Goal: Check status

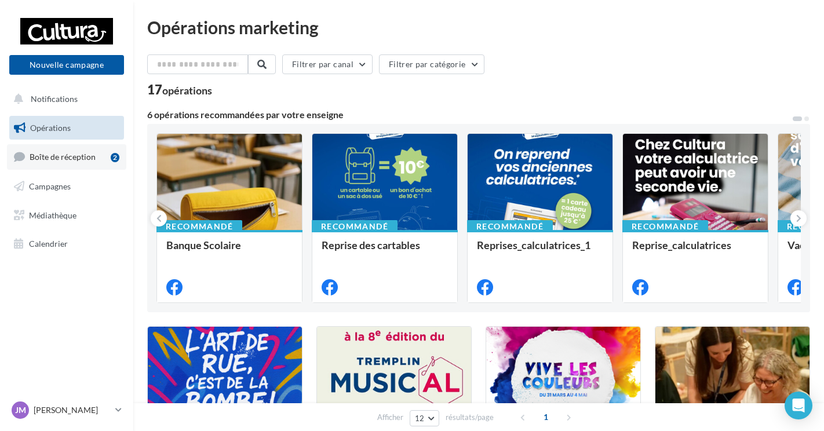
click at [45, 155] on span "Boîte de réception" at bounding box center [63, 157] width 66 height 10
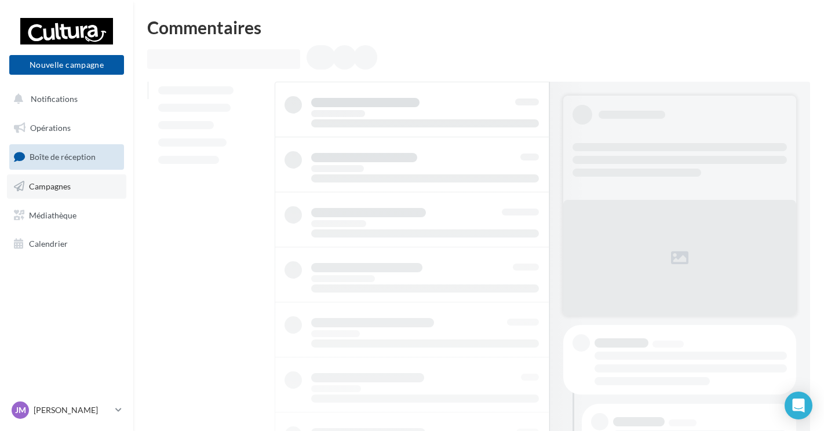
click at [65, 188] on span "Campagnes" at bounding box center [50, 186] width 42 height 10
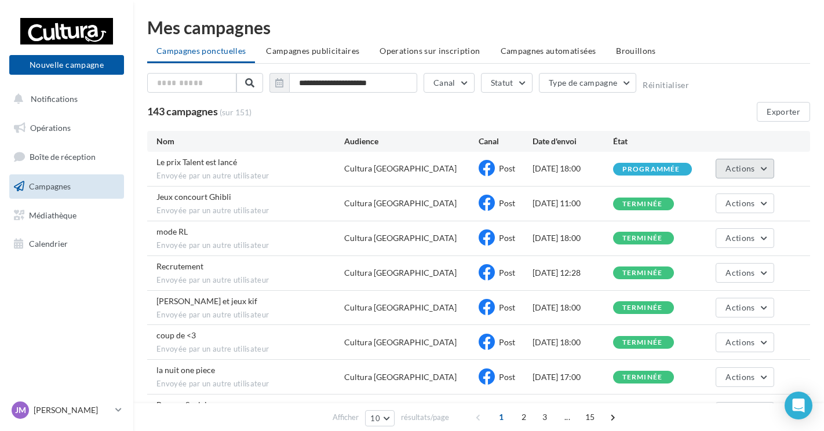
click at [755, 167] on button "Actions" at bounding box center [745, 169] width 58 height 20
click at [382, 167] on div "Cultura [GEOGRAPHIC_DATA]" at bounding box center [400, 169] width 112 height 12
click at [733, 173] on span "Actions" at bounding box center [740, 168] width 29 height 10
click at [497, 173] on div "Post" at bounding box center [506, 168] width 54 height 17
click at [768, 172] on button "Actions" at bounding box center [745, 169] width 58 height 20
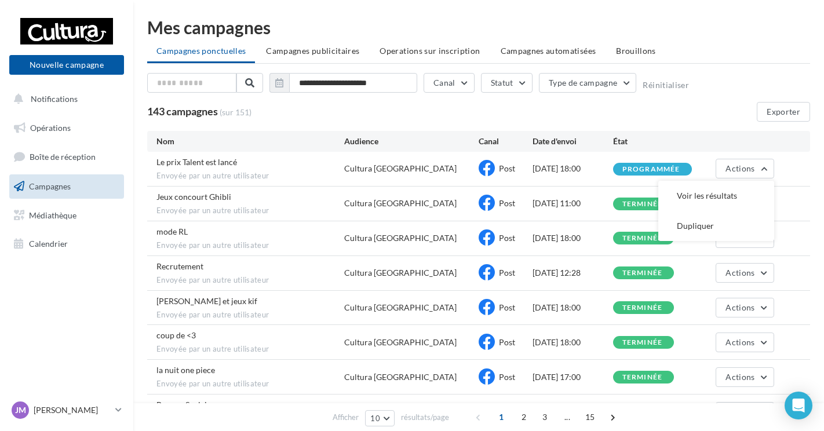
click at [782, 205] on div "Jeux concourt Ghibli Envoyée par un autre utilisateur Cultura Mondeville Post […" at bounding box center [478, 204] width 663 height 34
click at [756, 208] on button "Actions" at bounding box center [745, 204] width 58 height 20
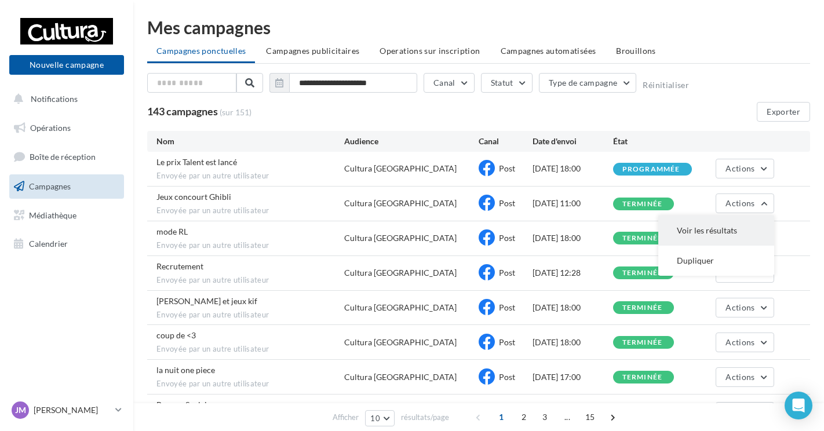
click at [728, 228] on button "Voir les résultats" at bounding box center [716, 231] width 116 height 30
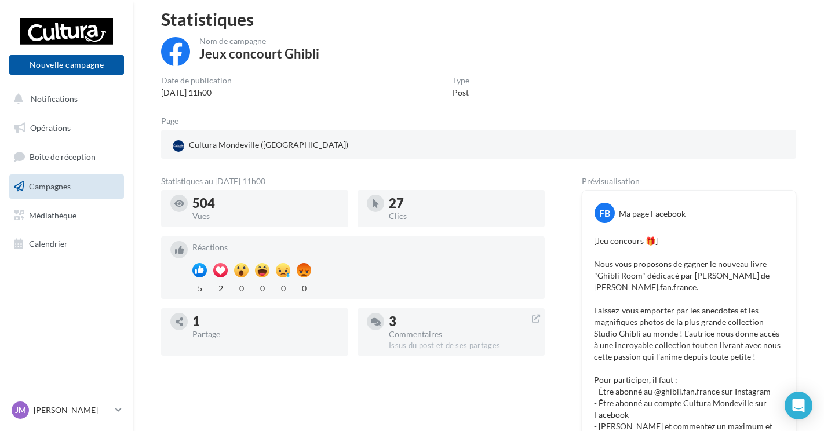
scroll to position [58, 0]
